Goal: Task Accomplishment & Management: Use online tool/utility

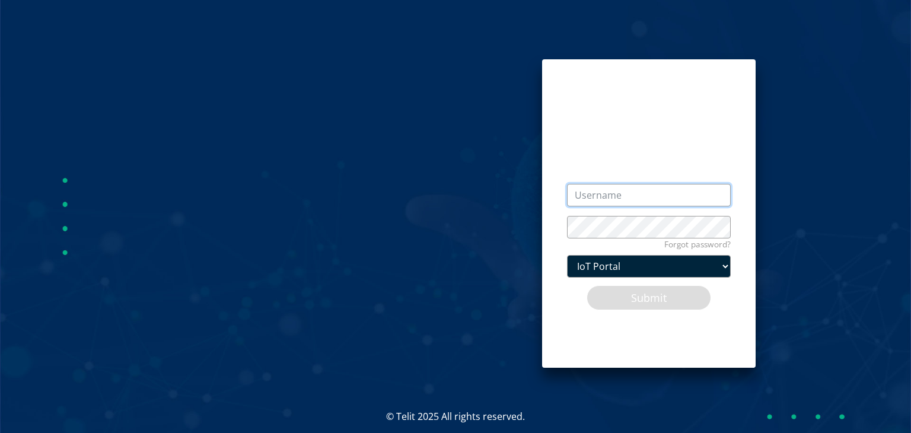
type input "admin@devicewise.com"
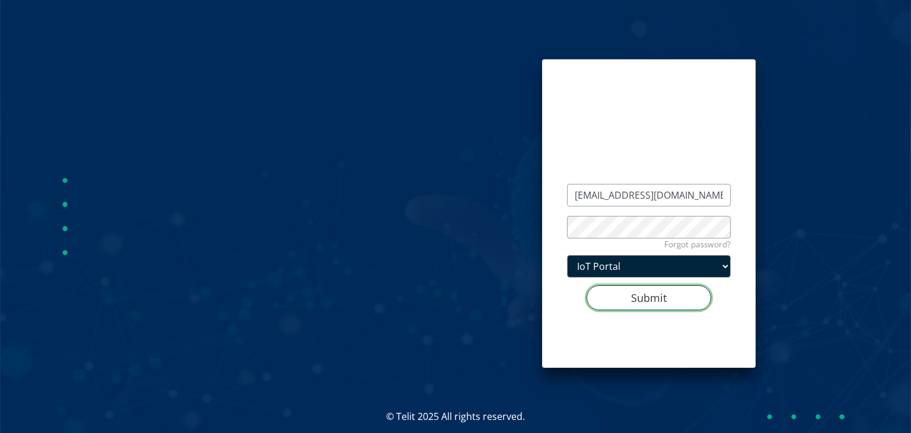
click at [653, 295] on button "Submit" at bounding box center [648, 297] width 125 height 25
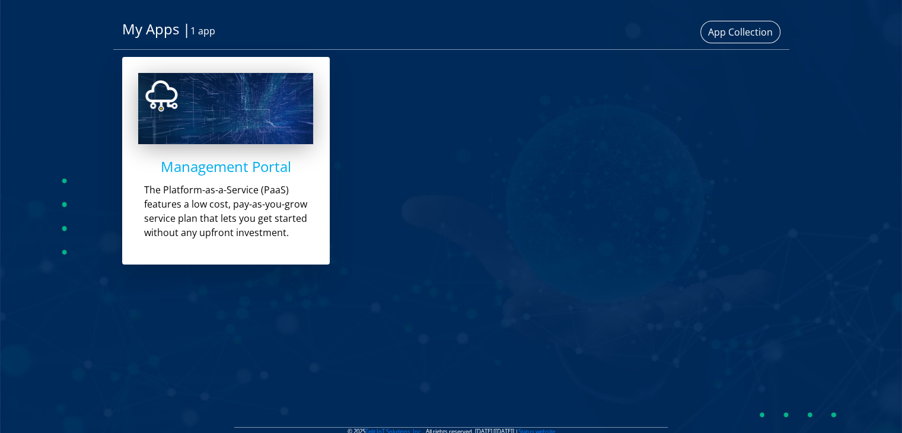
click at [277, 183] on div "Management Portal The Platform-as-a-Service (PaaS) features a low cost, pay-as-…" at bounding box center [226, 161] width 208 height 208
